Goal: Navigation & Orientation: Find specific page/section

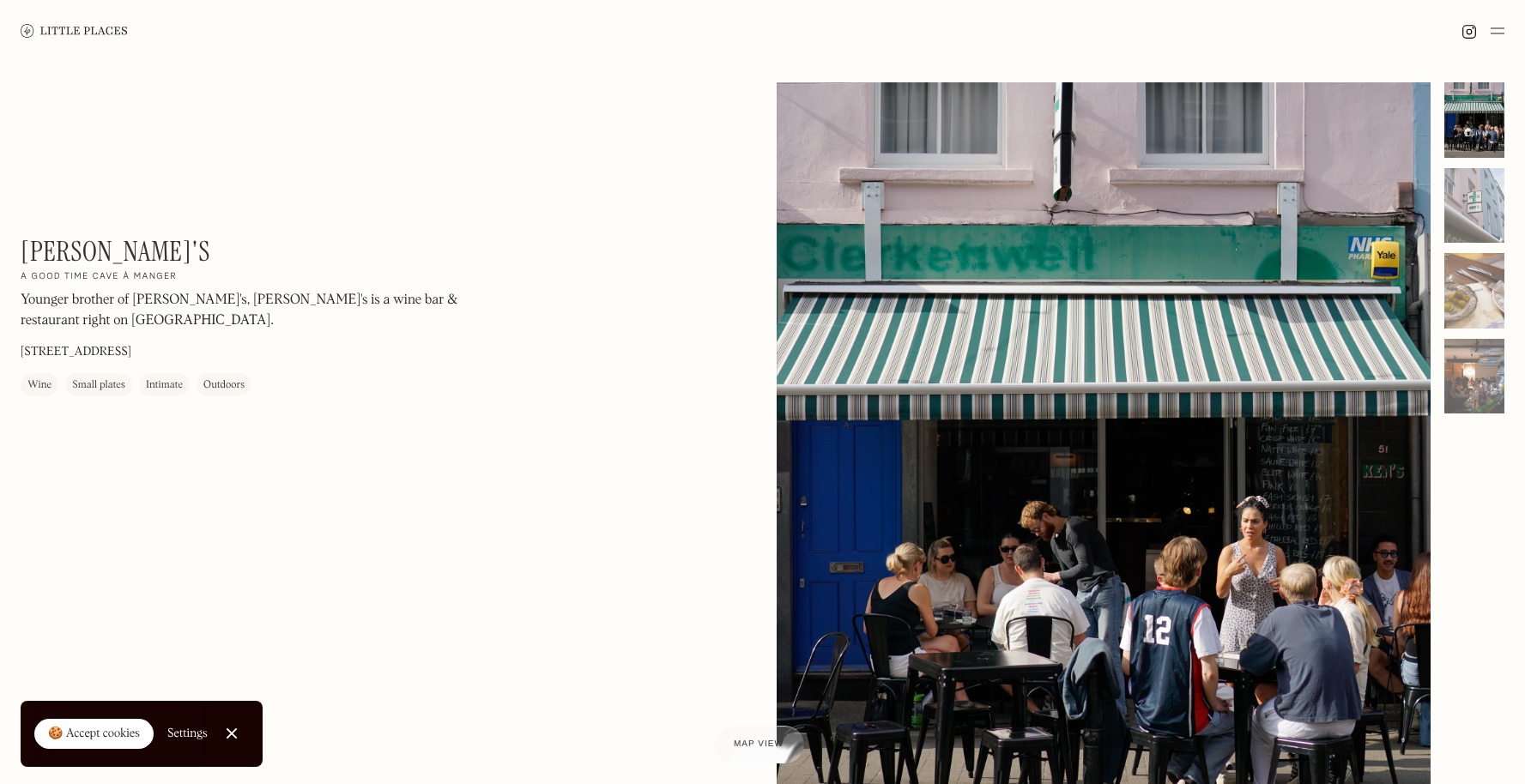
click at [1492, 29] on img at bounding box center [1498, 31] width 13 height 21
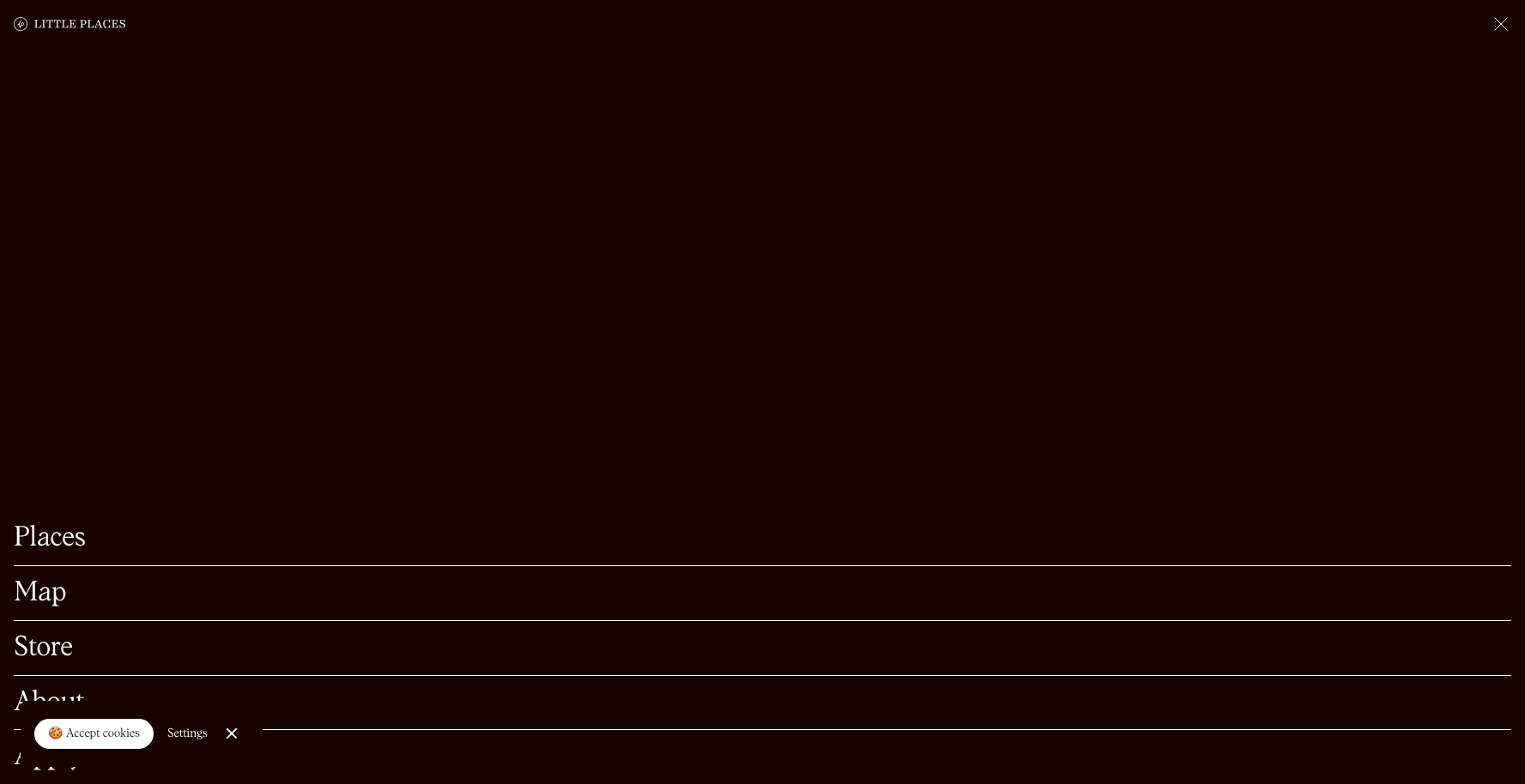
scroll to position [139, 0]
click at [60, 689] on link "About" at bounding box center [762, 703] width 1498 height 27
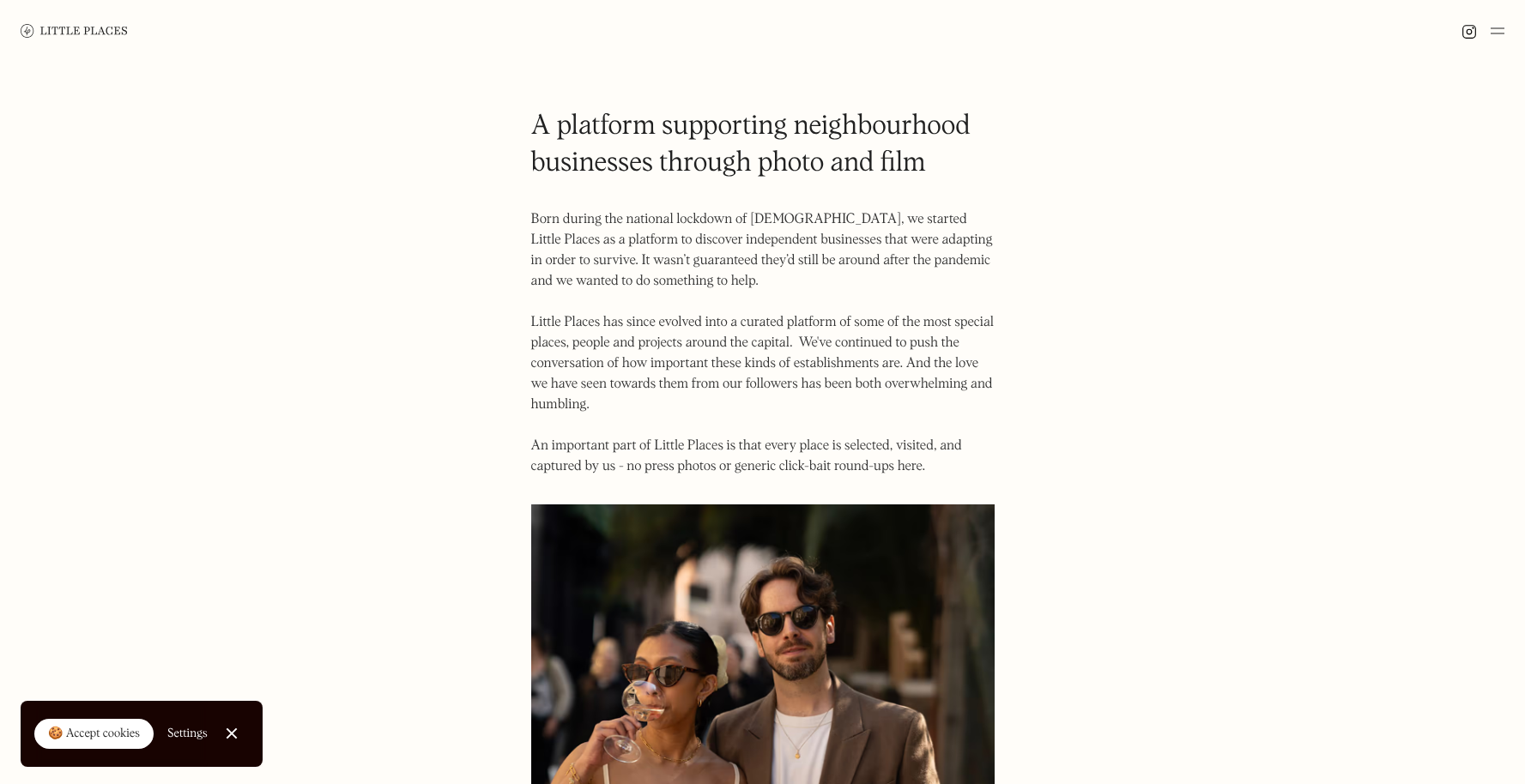
click at [1490, 29] on div at bounding box center [1482, 31] width 43 height 21
click at [1496, 26] on img at bounding box center [1498, 31] width 13 height 21
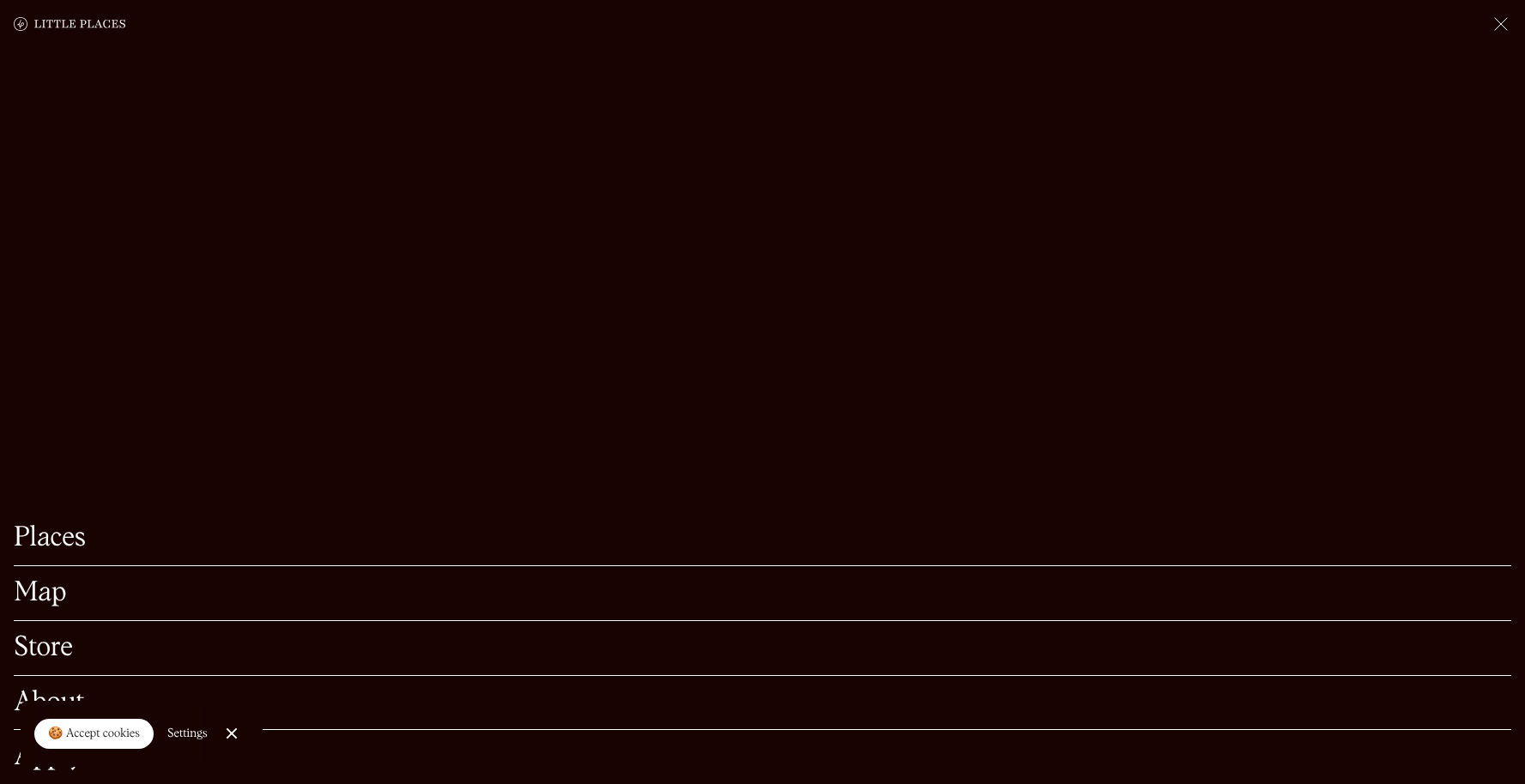
click at [43, 579] on link "Map" at bounding box center [762, 593] width 1498 height 27
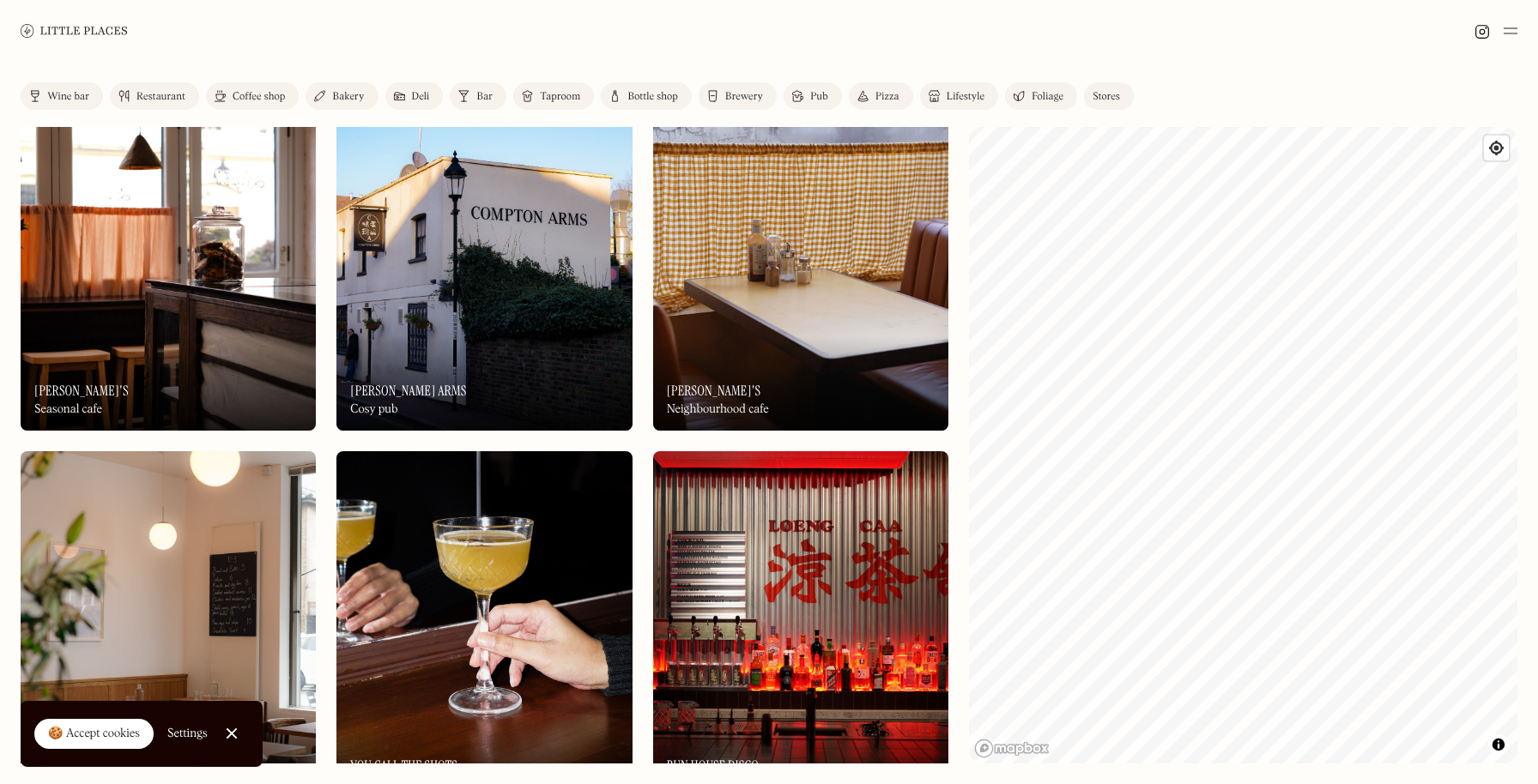
scroll to position [7736, 0]
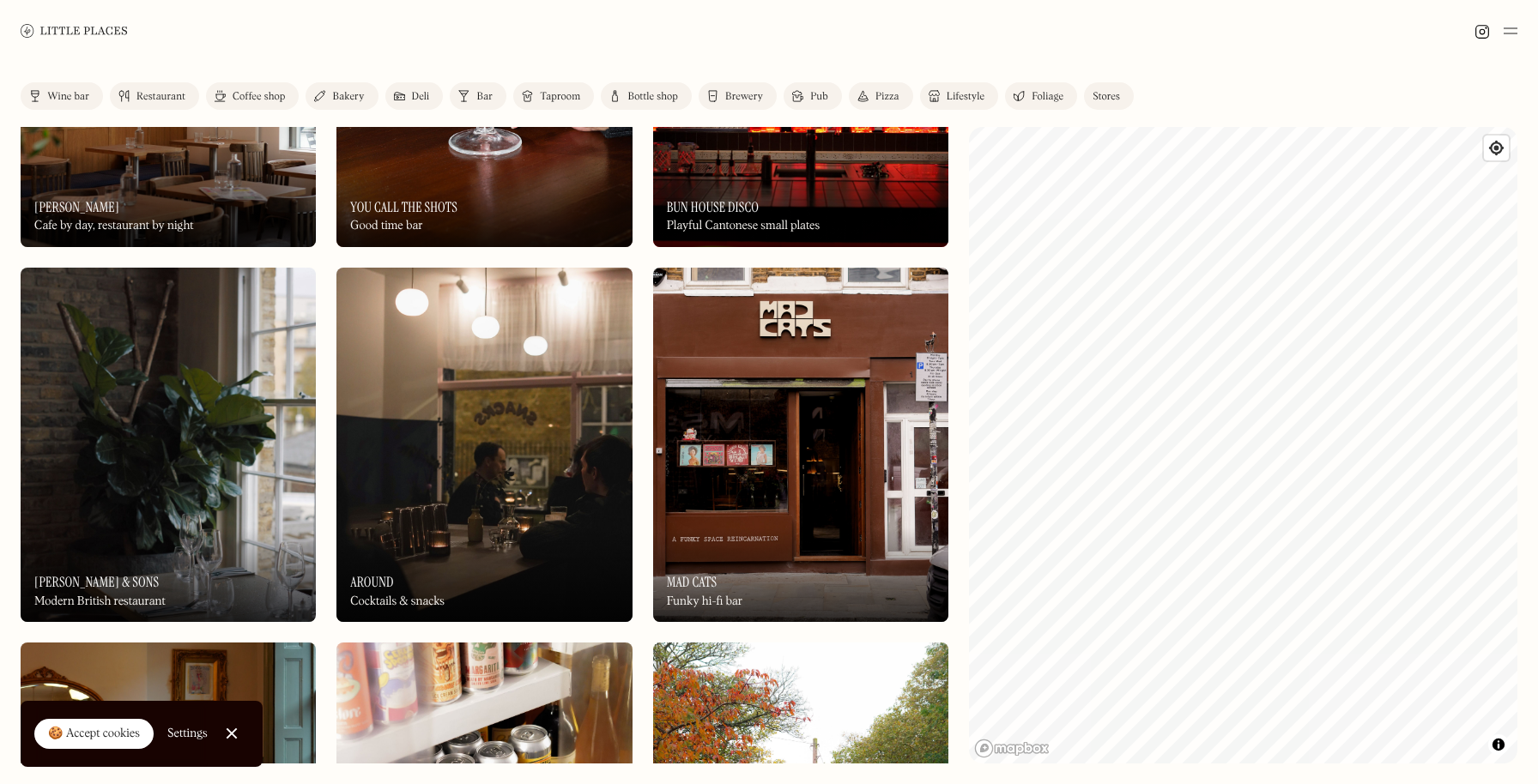
click at [489, 99] on div "Bar" at bounding box center [484, 97] width 16 height 10
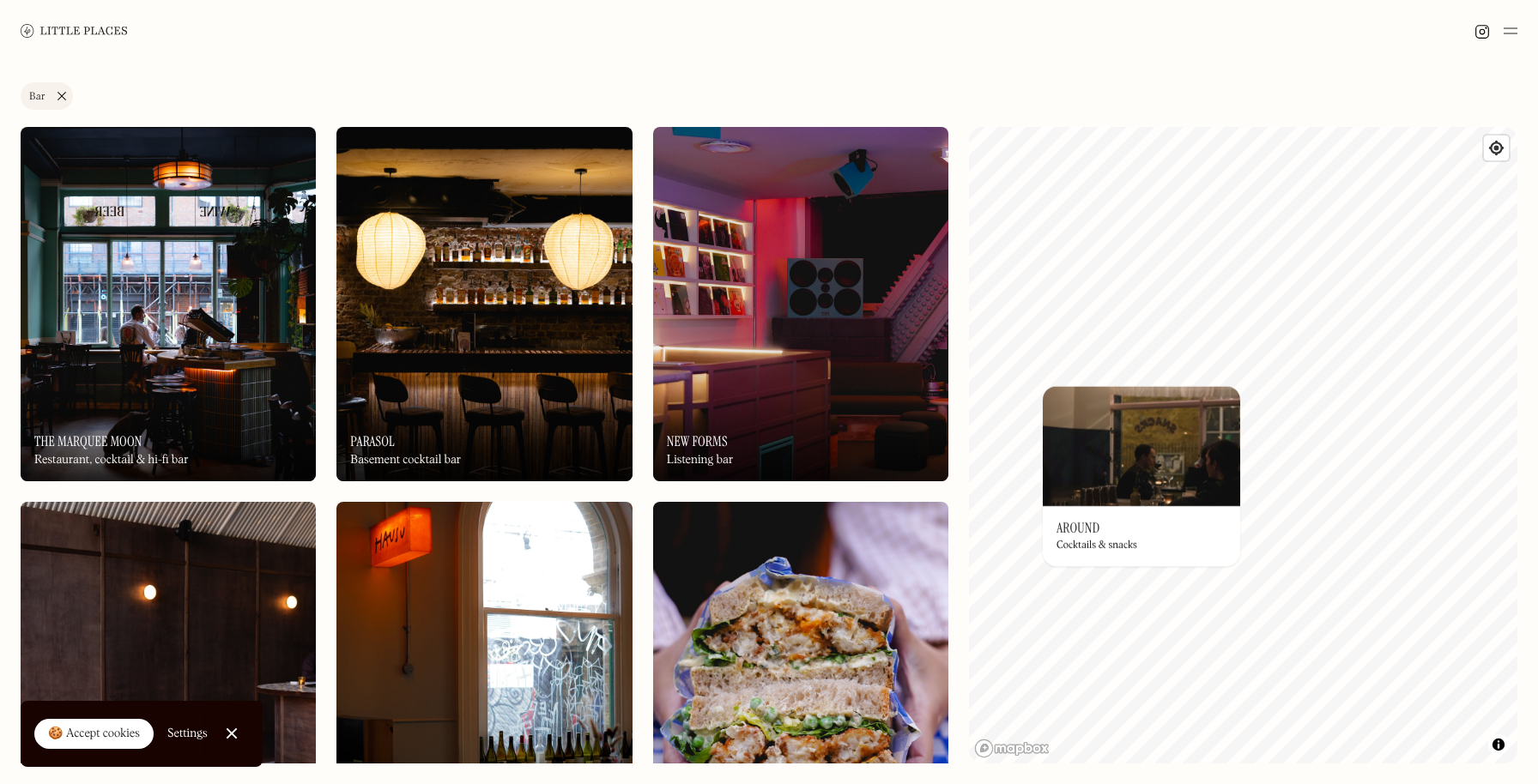
click at [1084, 503] on div "© Mapbox © OpenStreetMap Improve this map On Our Radar Around Cocktails & snack…" at bounding box center [1243, 445] width 548 height 636
